Goal: Task Accomplishment & Management: Complete application form

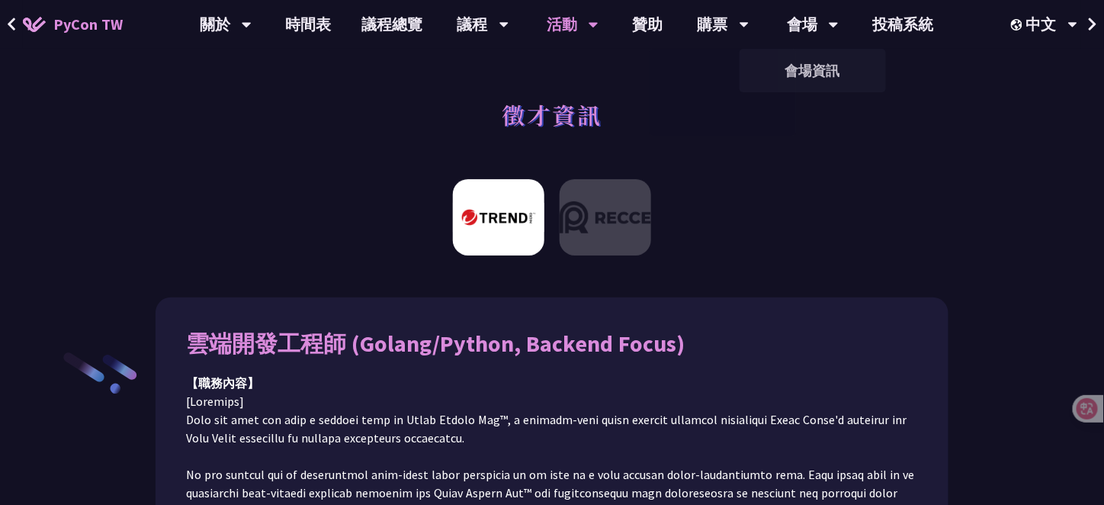
click at [630, 212] on img at bounding box center [606, 217] width 92 height 76
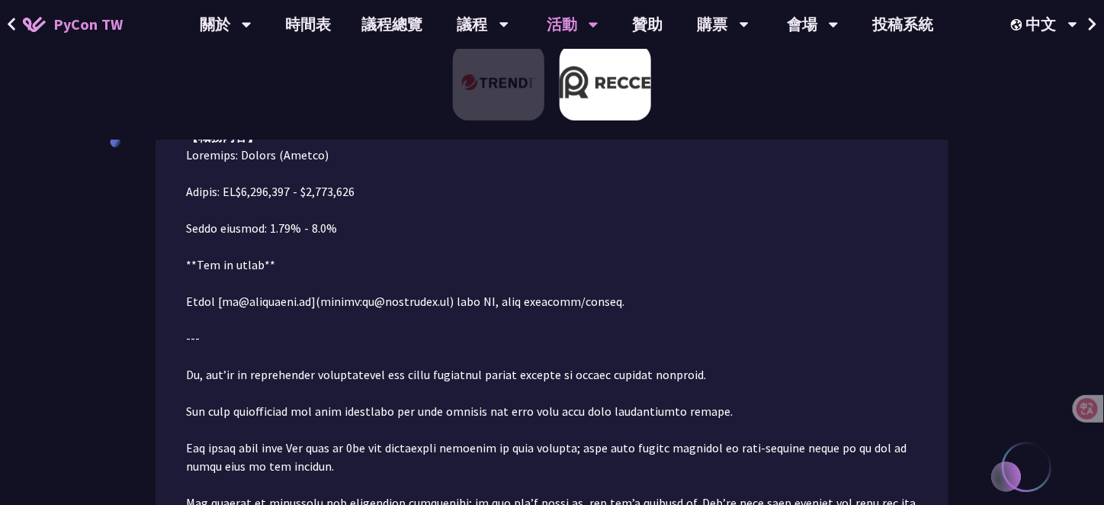
scroll to position [248, 0]
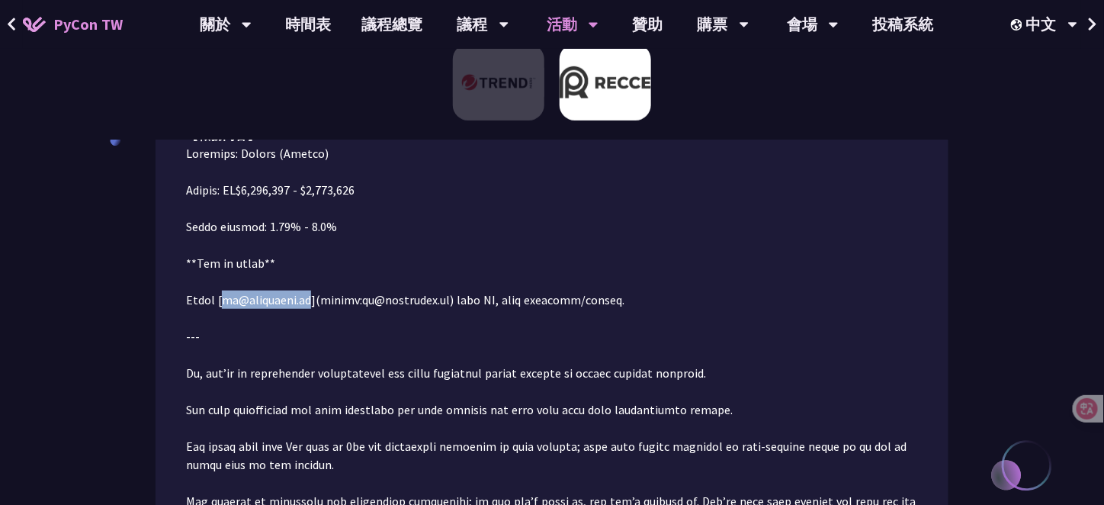
drag, startPoint x: 221, startPoint y: 301, endPoint x: 302, endPoint y: 308, distance: 81.1
copy p "[EMAIL_ADDRESS][DOMAIN_NAME]"
click at [1081, 412] on icon at bounding box center [1076, 409] width 13 height 12
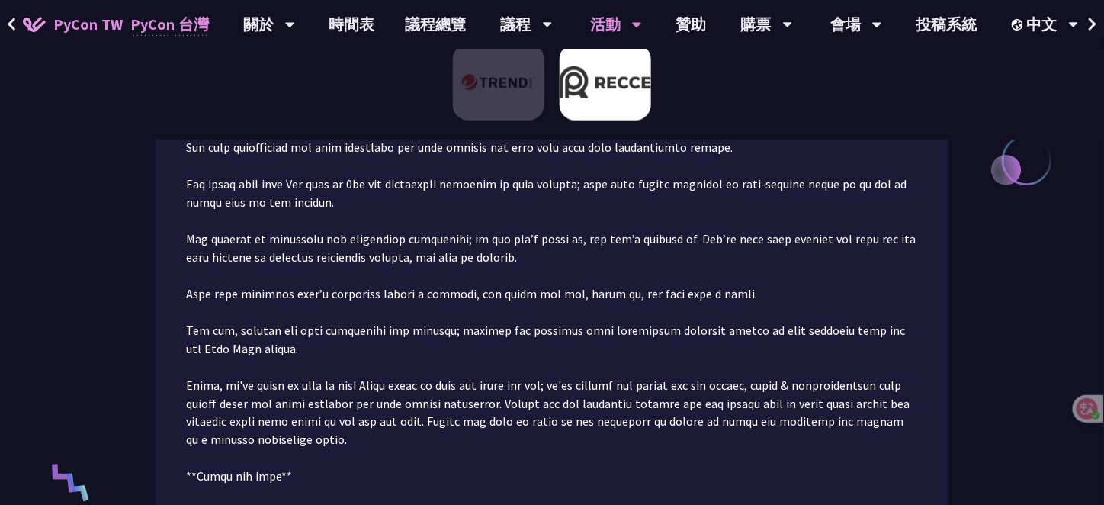
scroll to position [400, 0]
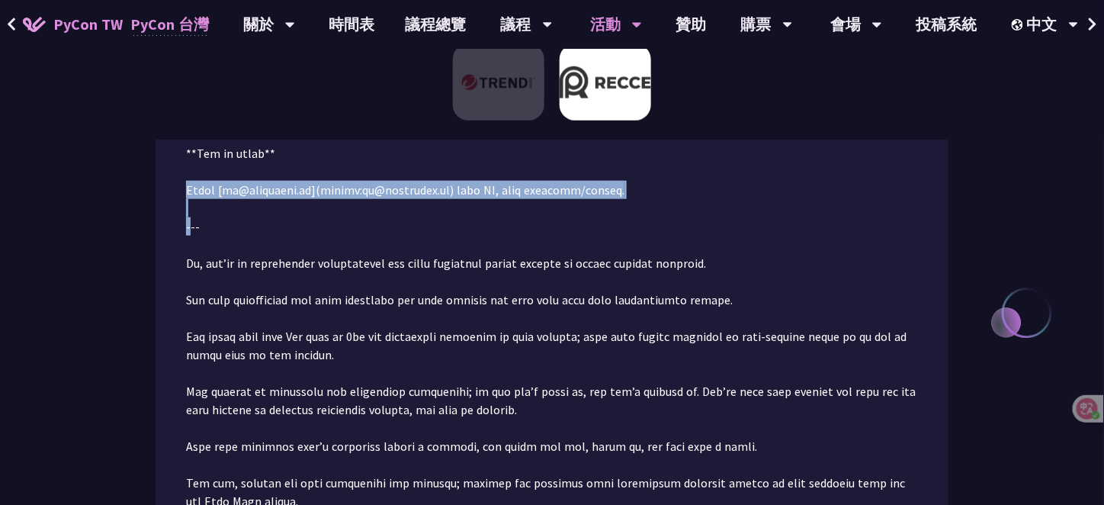
drag, startPoint x: 594, startPoint y: 185, endPoint x: 187, endPoint y: 150, distance: 408.8
copy p "**How to apply** Email [[EMAIL_ADDRESS][DOMAIN_NAME]](mailto:[EMAIL_ADDRESS][DO…"
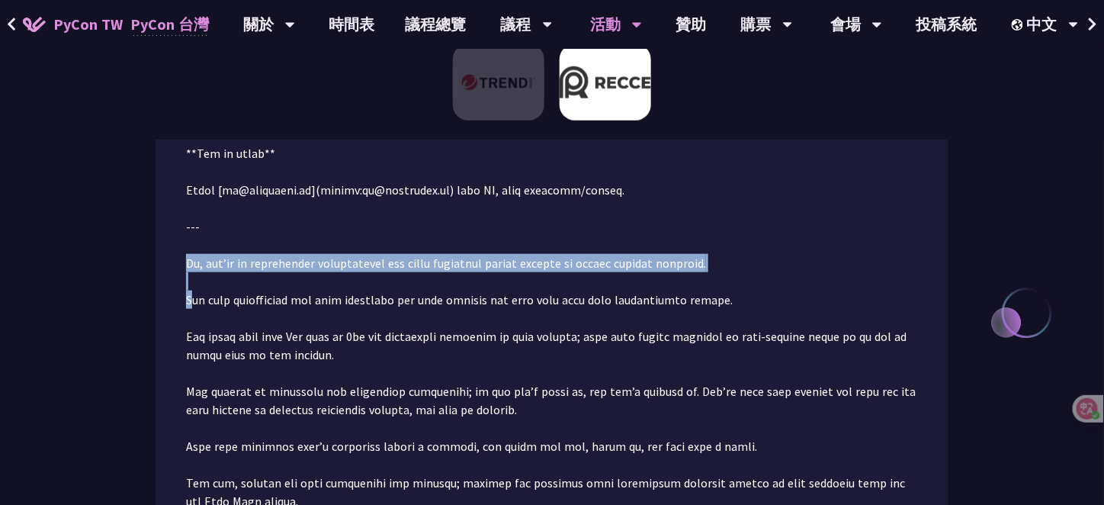
click at [414, 234] on div at bounding box center [414, 234] width 0 height 0
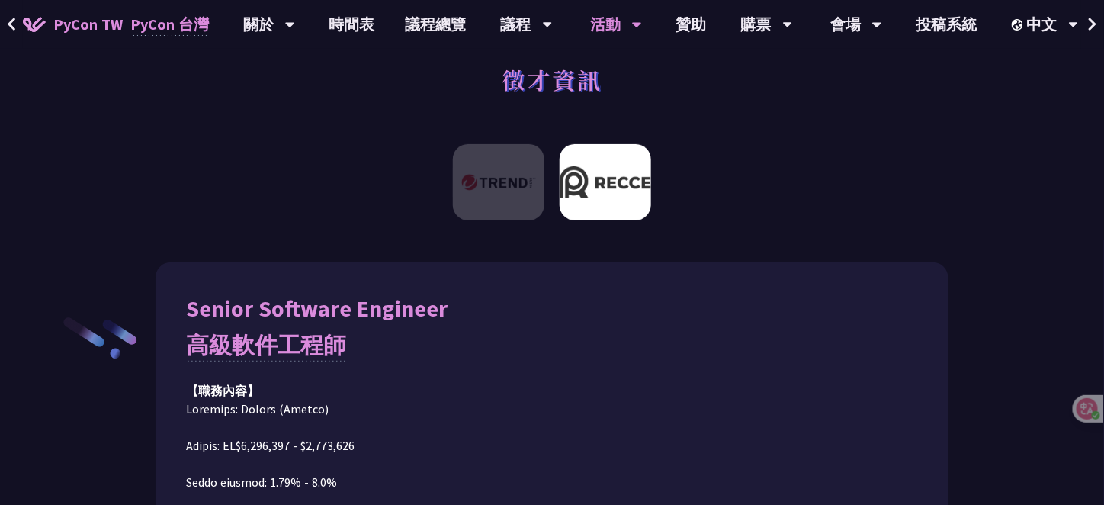
scroll to position [19, 0]
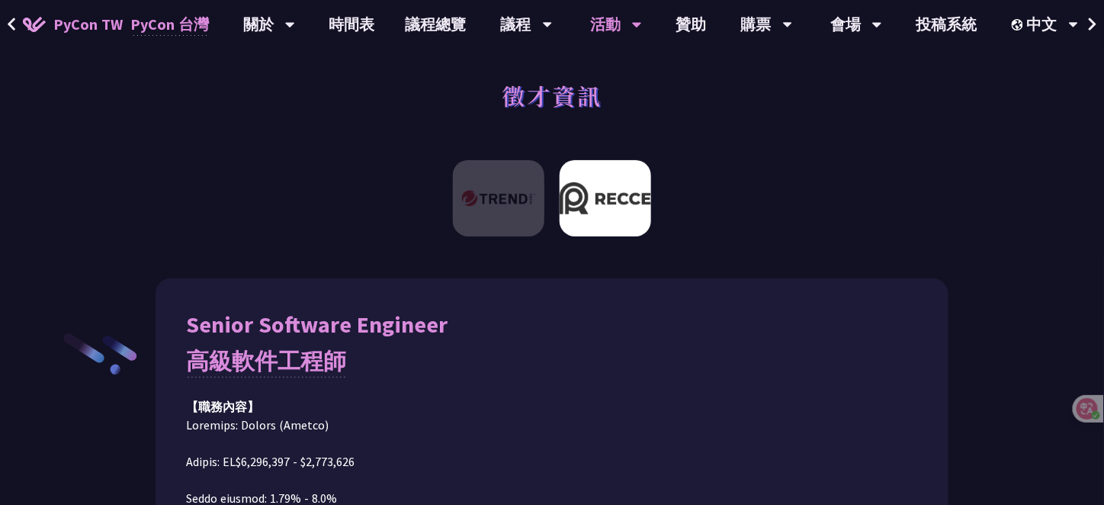
drag, startPoint x: 461, startPoint y: 329, endPoint x: 189, endPoint y: 317, distance: 272.6
click at [189, 317] on div "Senior Software Engineer 高級軟件工程師" at bounding box center [552, 345] width 732 height 73
copy div "Senior Software Engineer"
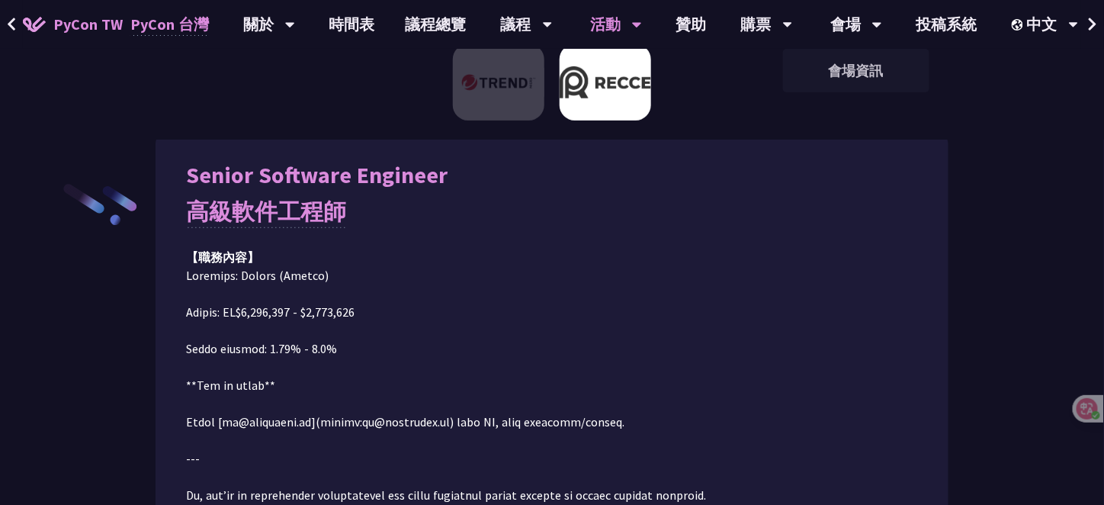
scroll to position [172, 0]
